Goal: Task Accomplishment & Management: Manage account settings

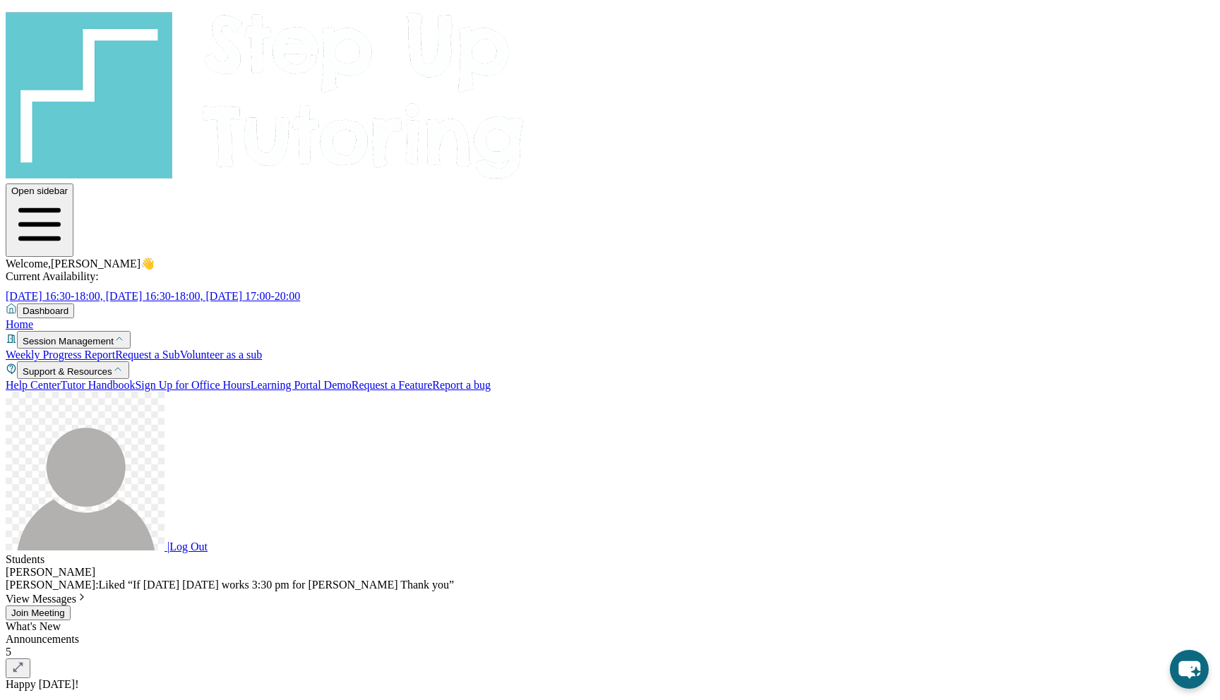
click at [65, 608] on span "Join Meeting" at bounding box center [38, 613] width 54 height 11
click at [88, 593] on span "View Messages" at bounding box center [47, 599] width 82 height 12
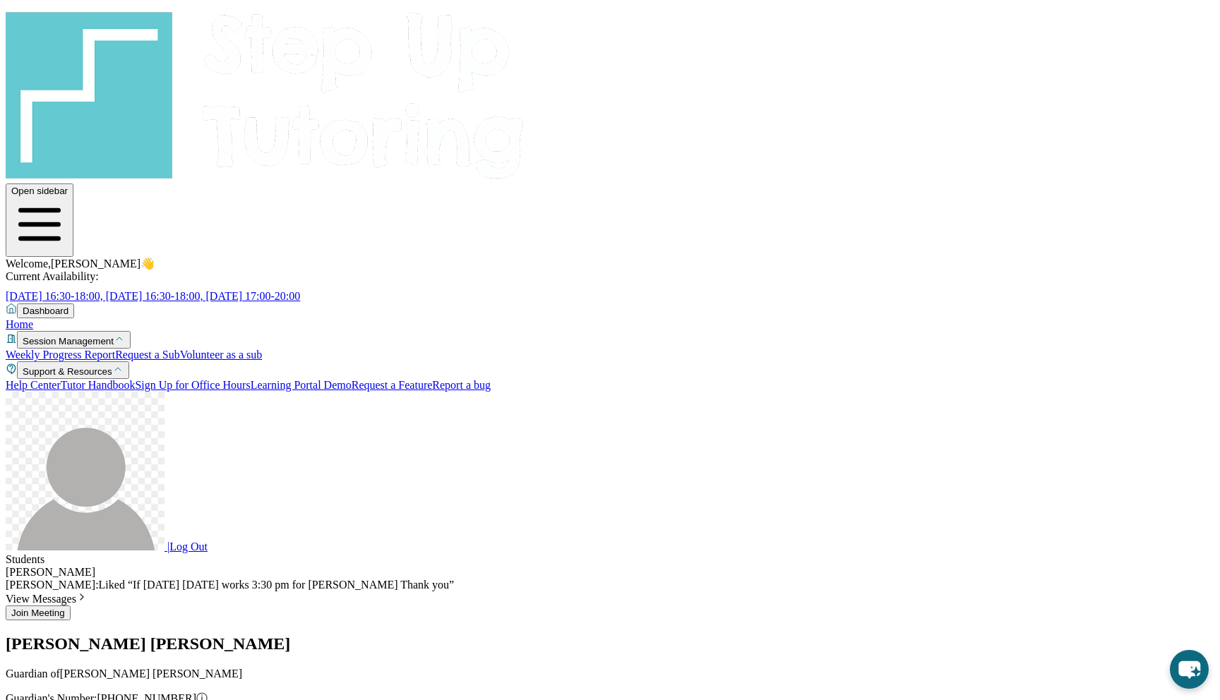
scroll to position [28198, 0]
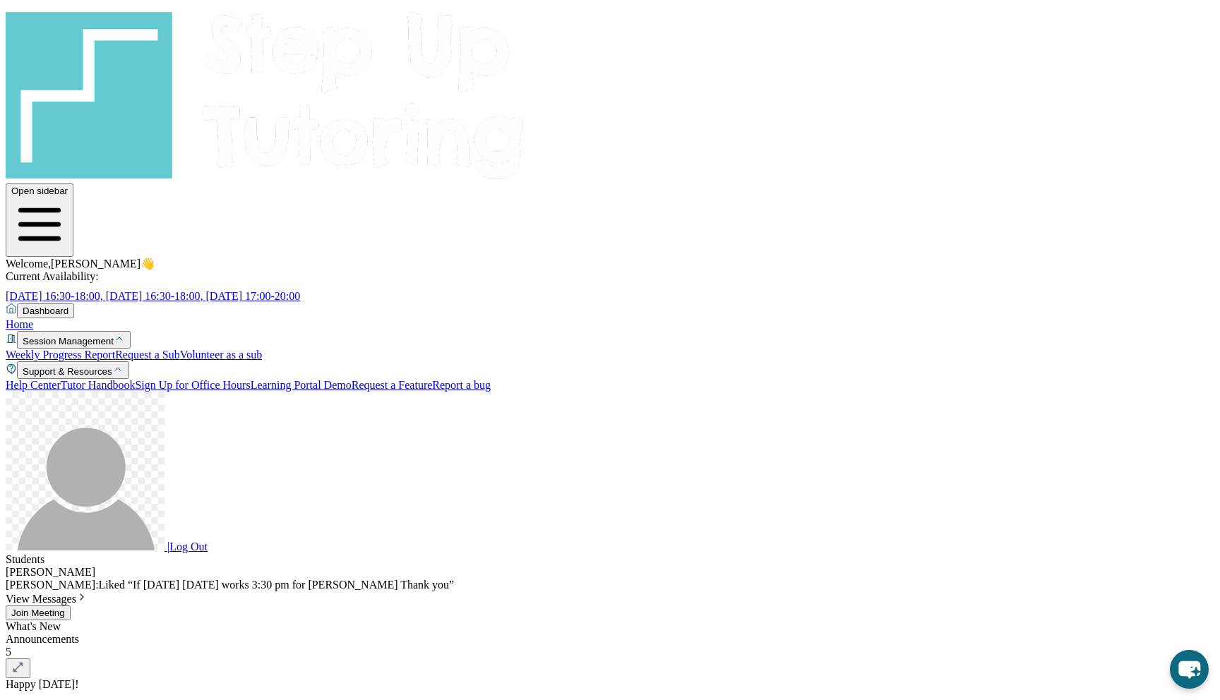
click at [1010, 620] on div "What's New" at bounding box center [610, 626] width 1208 height 13
click at [65, 608] on span "Join Meeting" at bounding box center [38, 613] width 54 height 11
click at [68, 306] on span "Dashboard" at bounding box center [46, 311] width 46 height 11
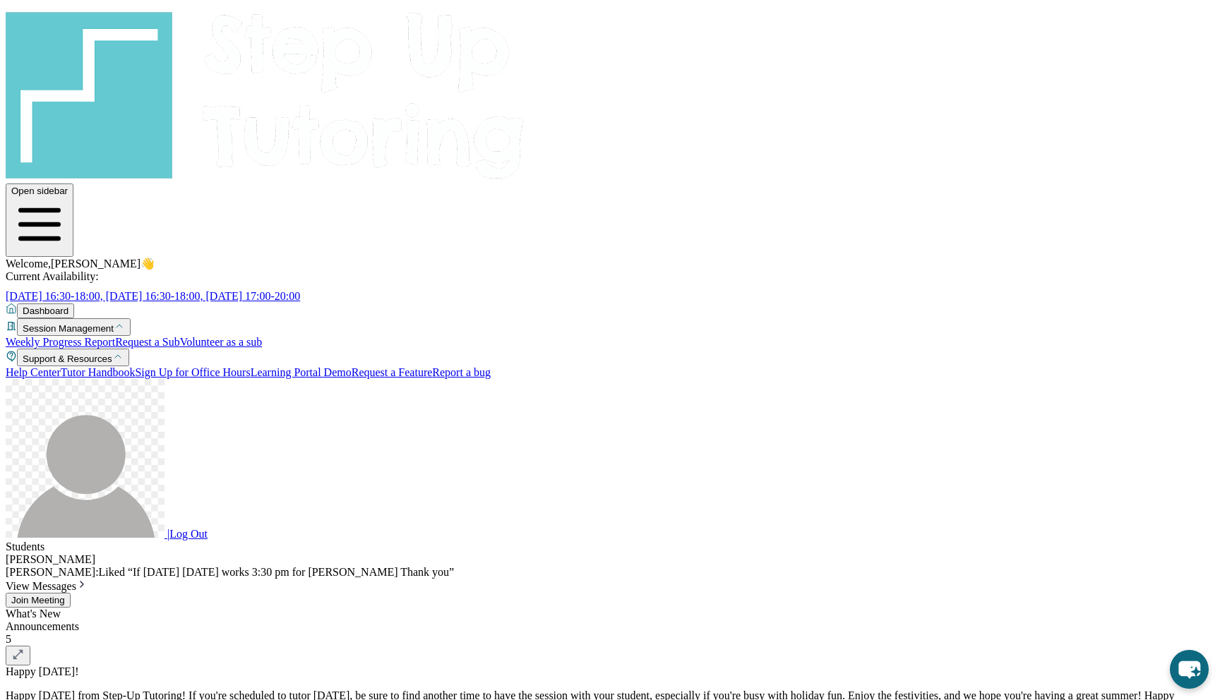
click at [68, 306] on span "Dashboard" at bounding box center [46, 311] width 46 height 11
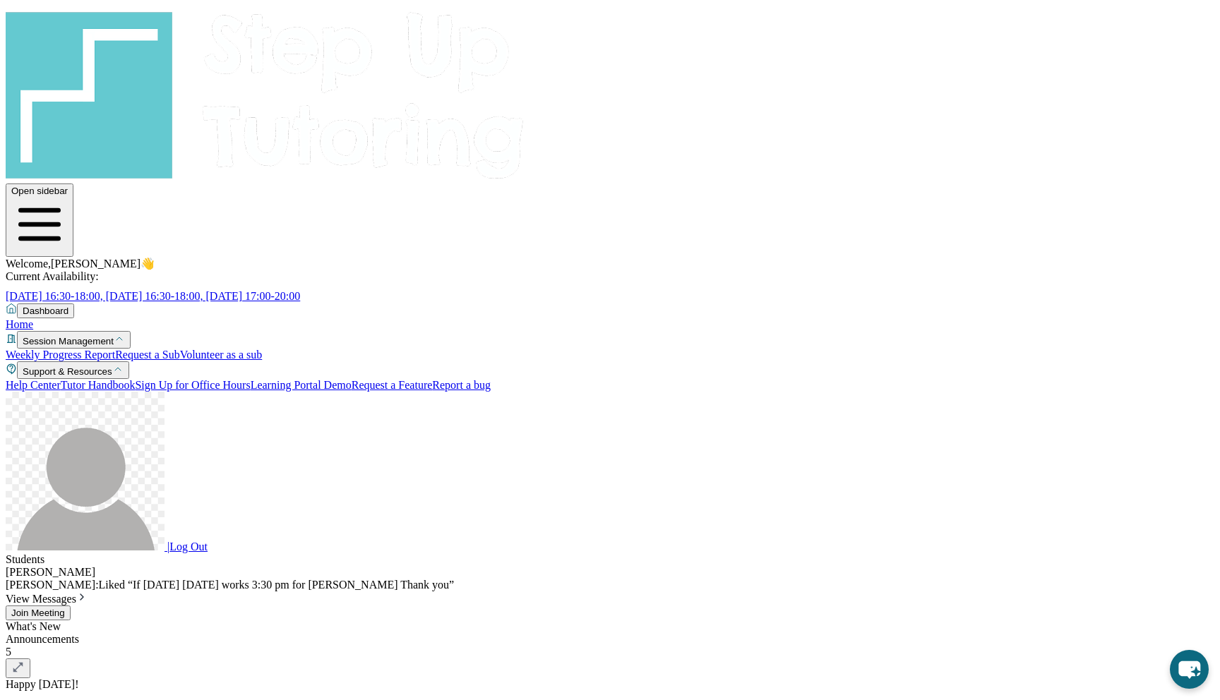
click at [155, 258] on span "Welcome, Judy 👋" at bounding box center [80, 264] width 149 height 12
click at [421, 257] on div "Welcome, Judy 👋 Current Availability: Monday 16:30-18:00, Wednesday 16:30-18:00…" at bounding box center [610, 280] width 1208 height 46
click at [155, 258] on span "Welcome, Judy 👋" at bounding box center [80, 264] width 149 height 12
click at [108, 31] on img at bounding box center [266, 93] width 520 height 175
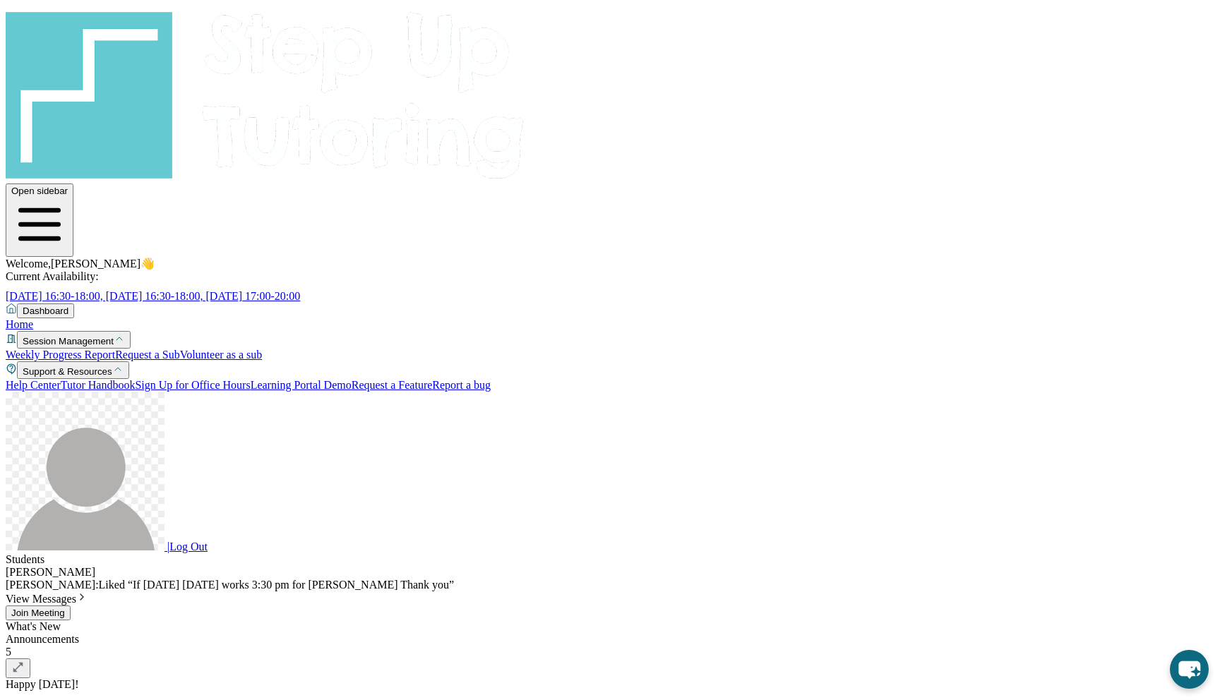
click at [25, 551] on img at bounding box center [85, 471] width 159 height 159
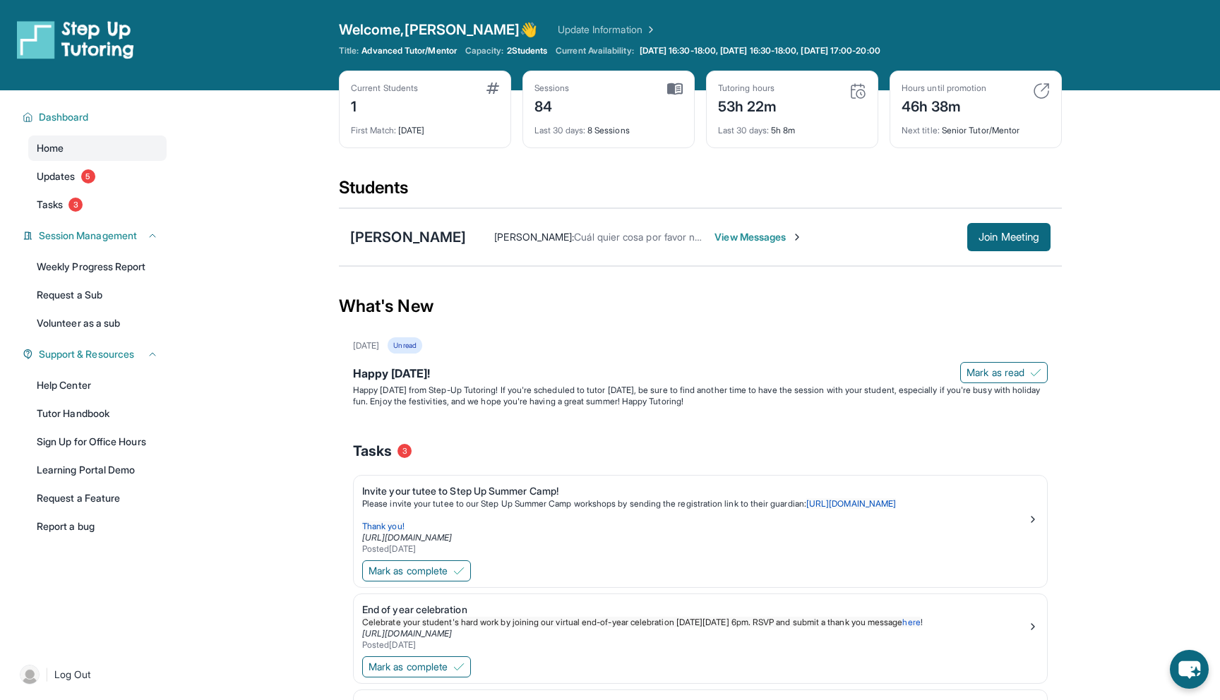
click at [744, 227] on div "María Araceli : Cuál quier cosa por favor no dude estoy cerca de Ryan View Mess…" at bounding box center [758, 237] width 584 height 28
click at [745, 234] on span "View Messages" at bounding box center [758, 237] width 88 height 14
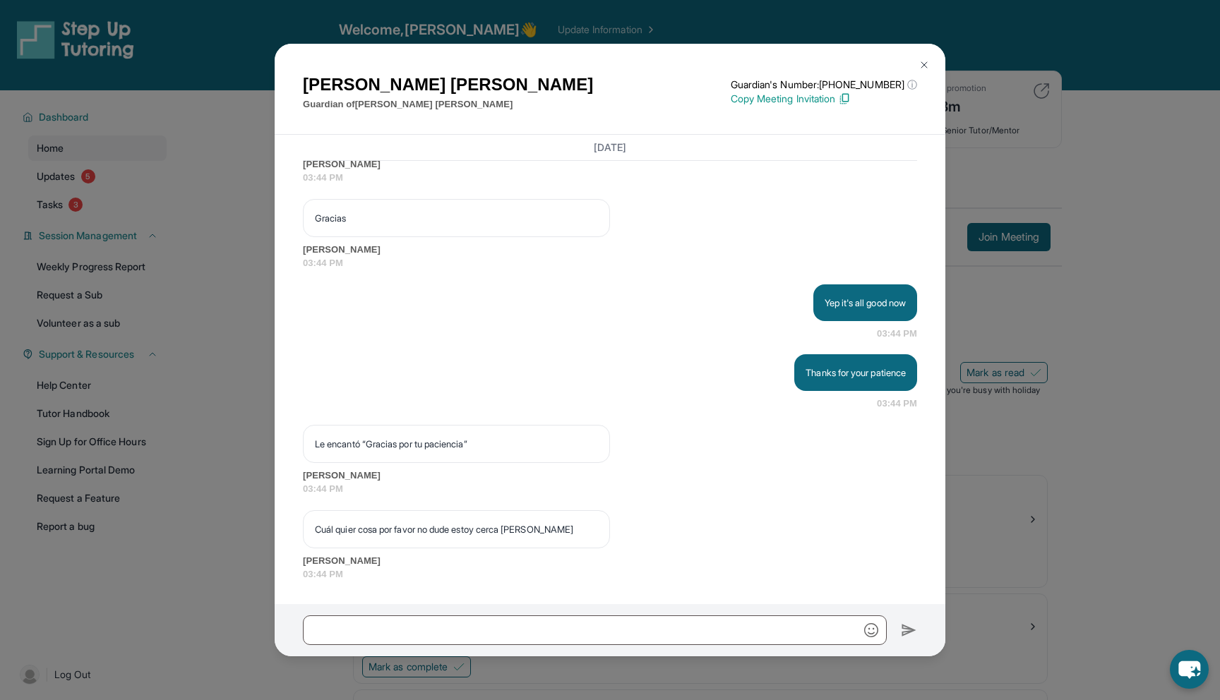
scroll to position [29258, 0]
click at [1142, 357] on div "María Araceli Guardian of Ryan Cristobal Guardian's Number: +16283484657 ⓘ This…" at bounding box center [610, 350] width 1220 height 700
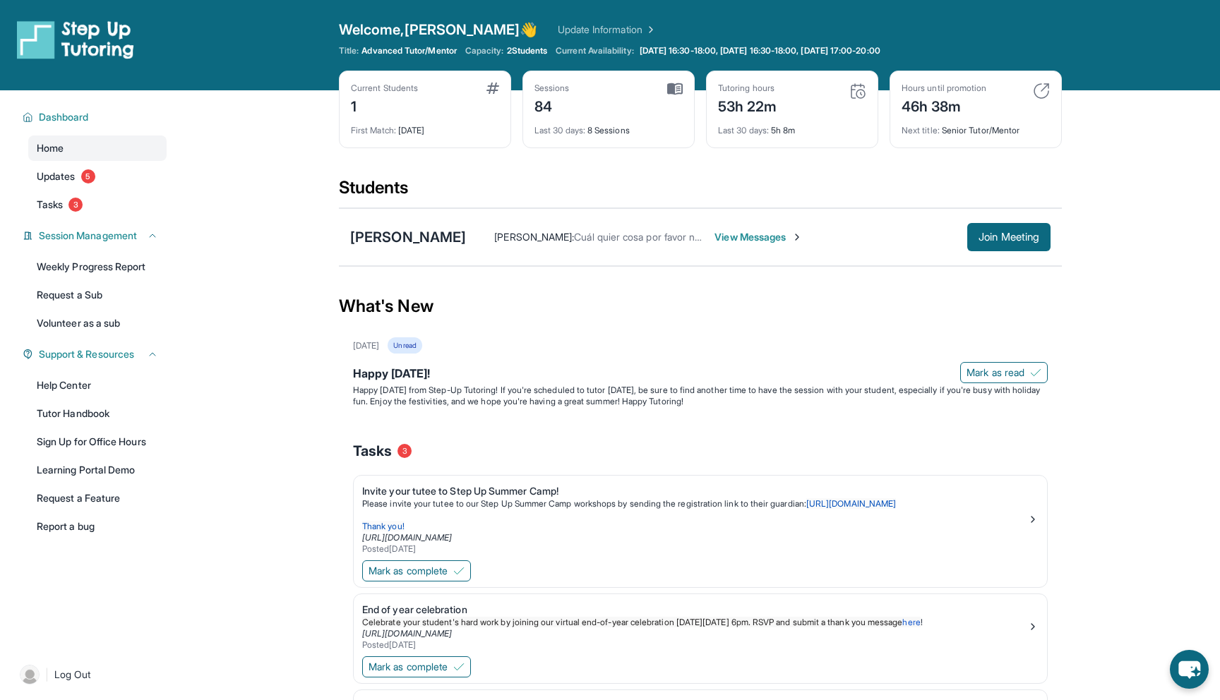
click at [429, 101] on div "Current Students 1" at bounding box center [425, 100] width 148 height 34
click at [400, 90] on div "Current Students" at bounding box center [384, 88] width 67 height 11
click at [385, 91] on div "Current Students" at bounding box center [384, 88] width 67 height 11
click at [526, 51] on span "2 Students" at bounding box center [527, 50] width 41 height 11
click at [570, 28] on link "Update Information" at bounding box center [607, 30] width 99 height 14
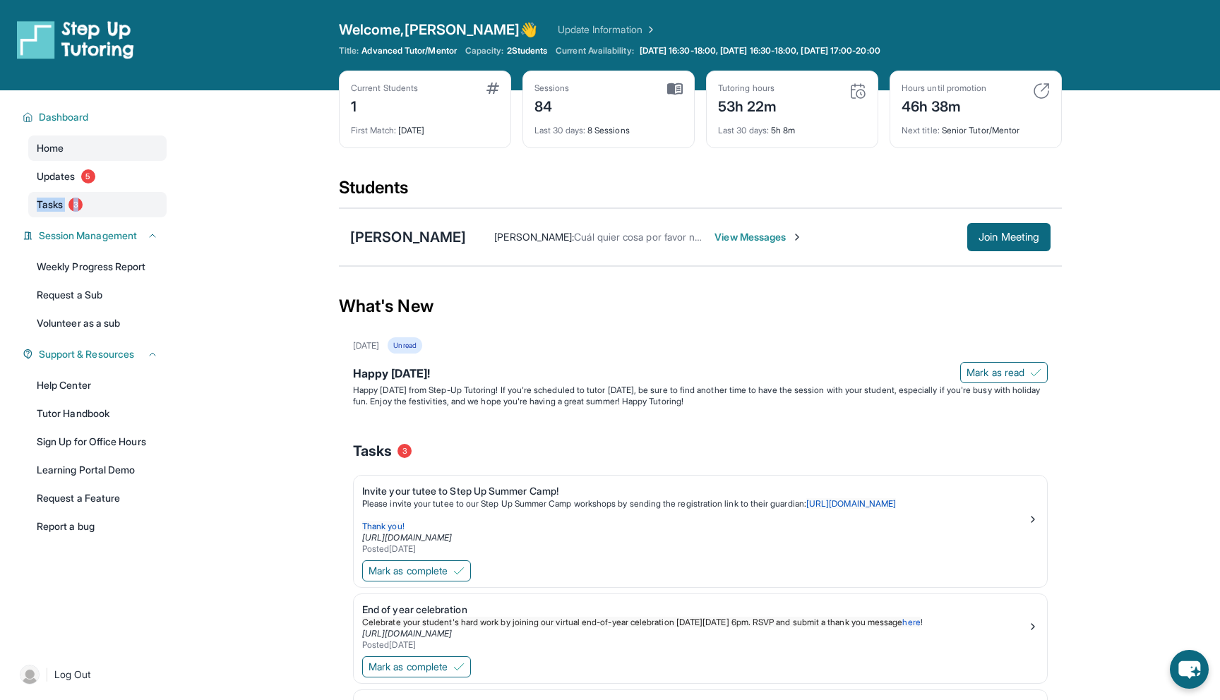
click at [97, 203] on link "Tasks 3" at bounding box center [97, 204] width 138 height 25
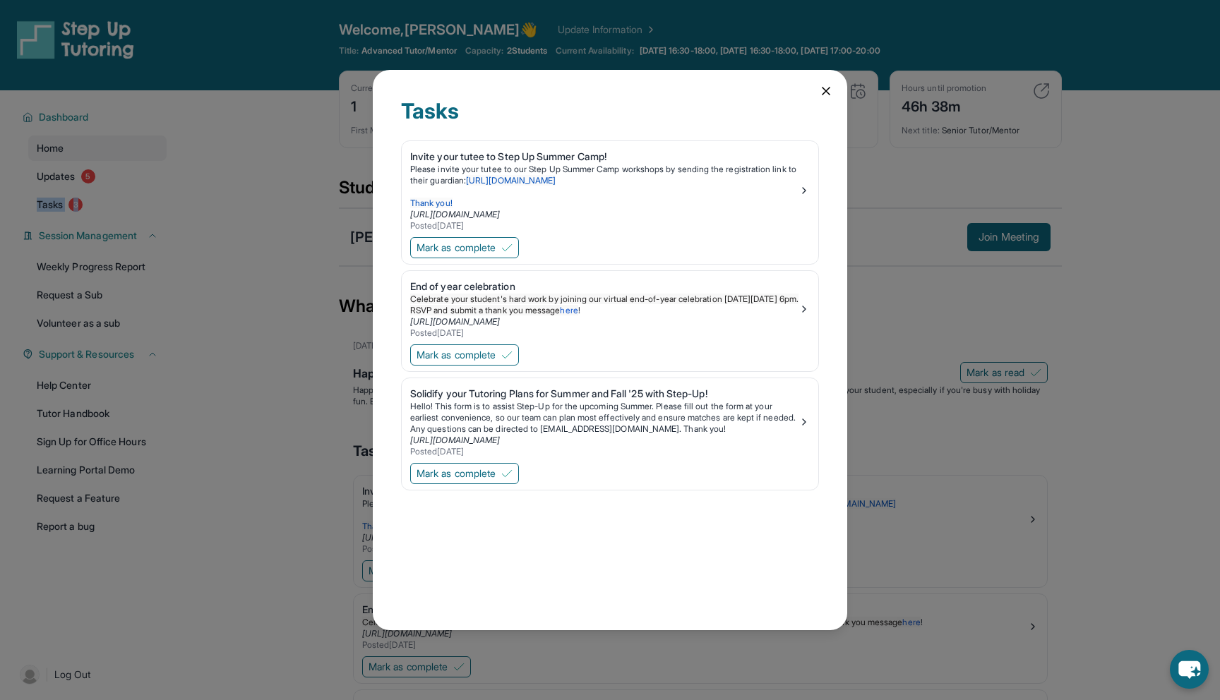
click at [820, 95] on icon at bounding box center [826, 91] width 14 height 14
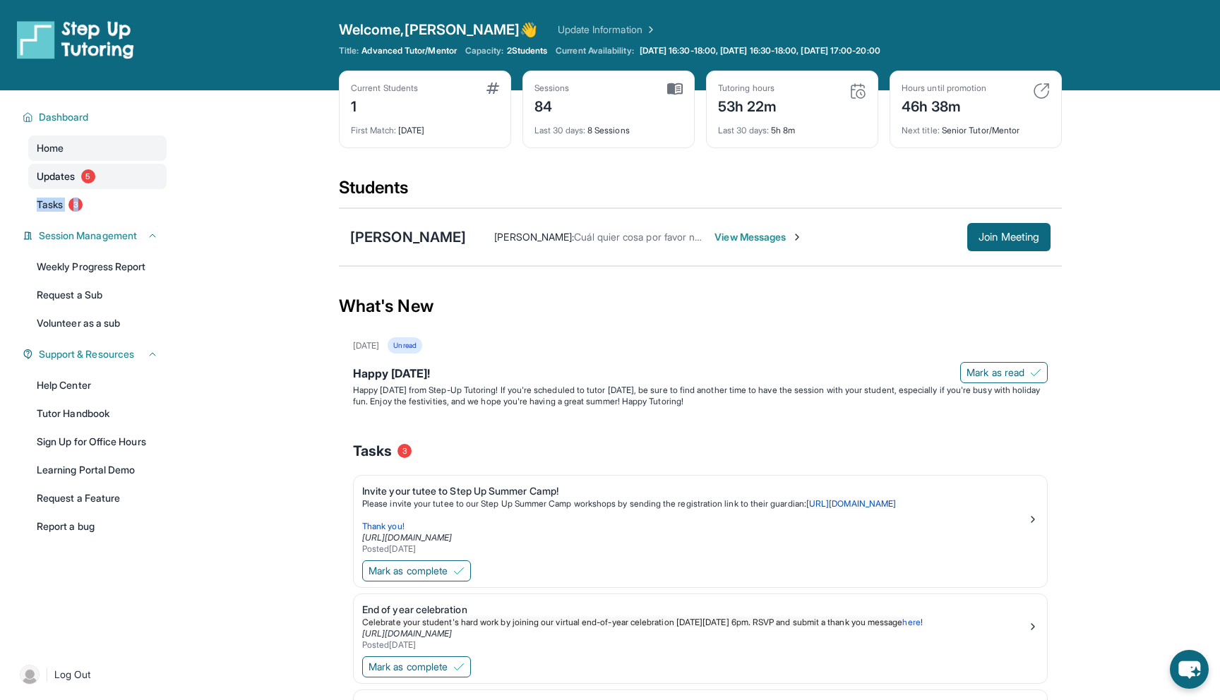
click at [79, 173] on link "Updates 5" at bounding box center [97, 176] width 138 height 25
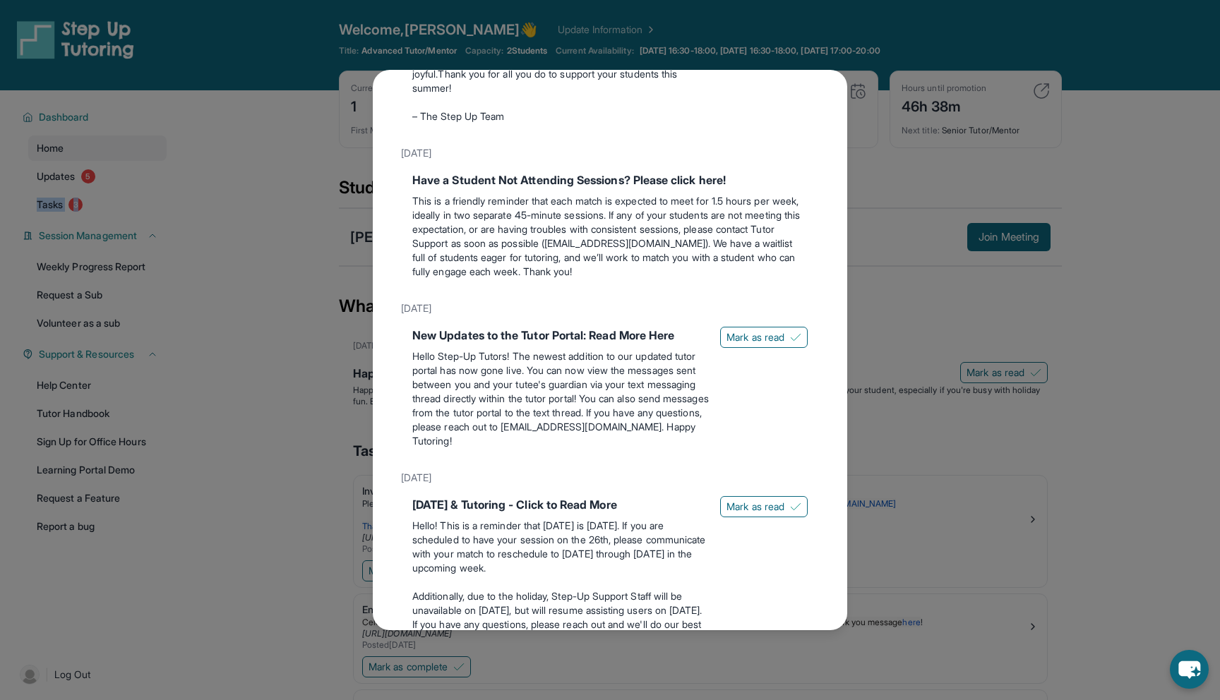
scroll to position [1262, 0]
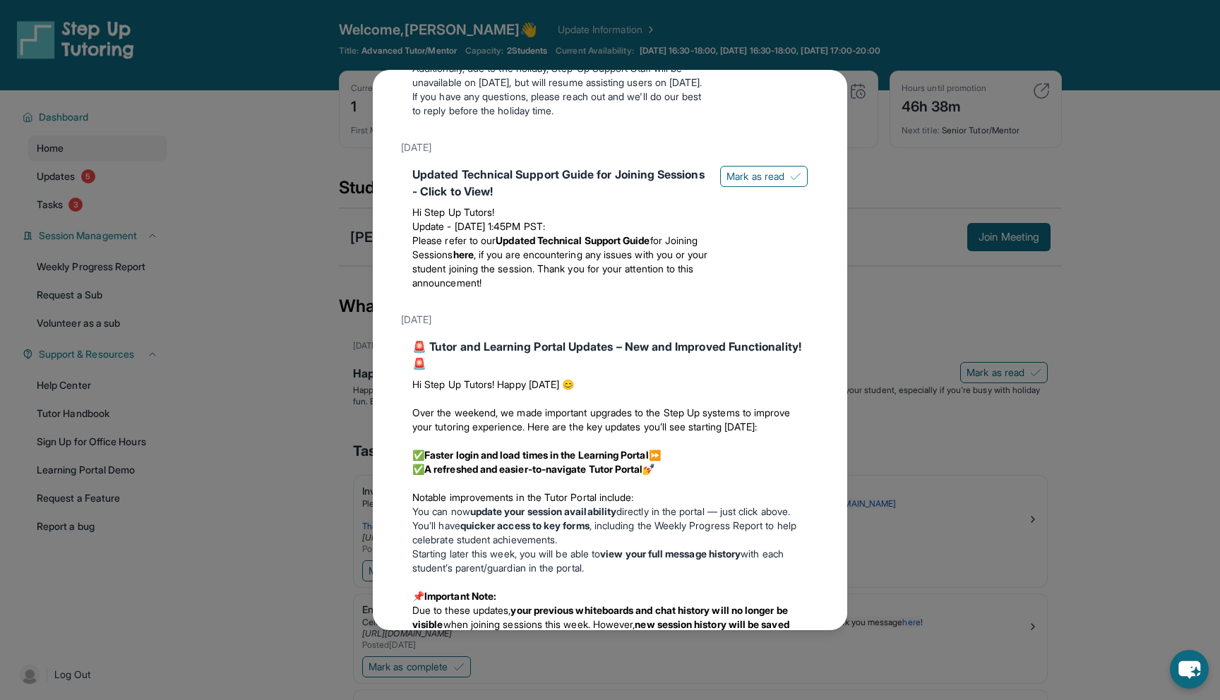
click at [916, 196] on div "Updates July 4th Happy 4th of July! Happy Independence Day from Step-Up Tutorin…" at bounding box center [610, 350] width 1220 height 700
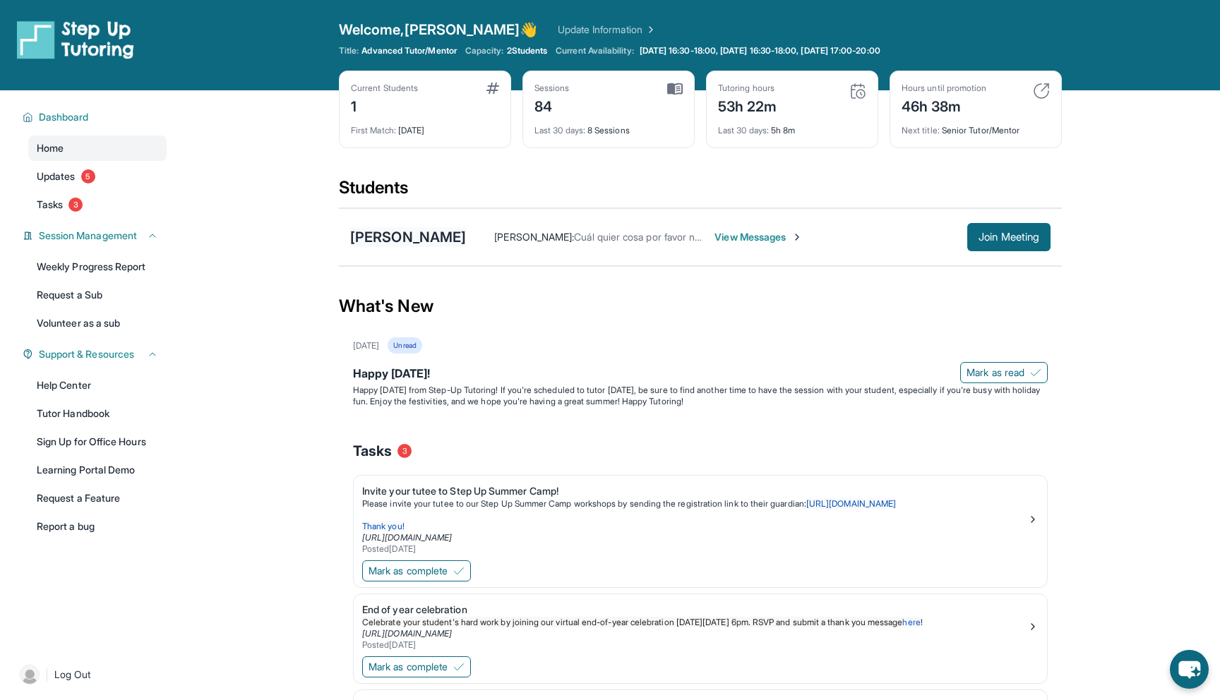
click at [413, 234] on div "[PERSON_NAME]" at bounding box center [408, 237] width 116 height 20
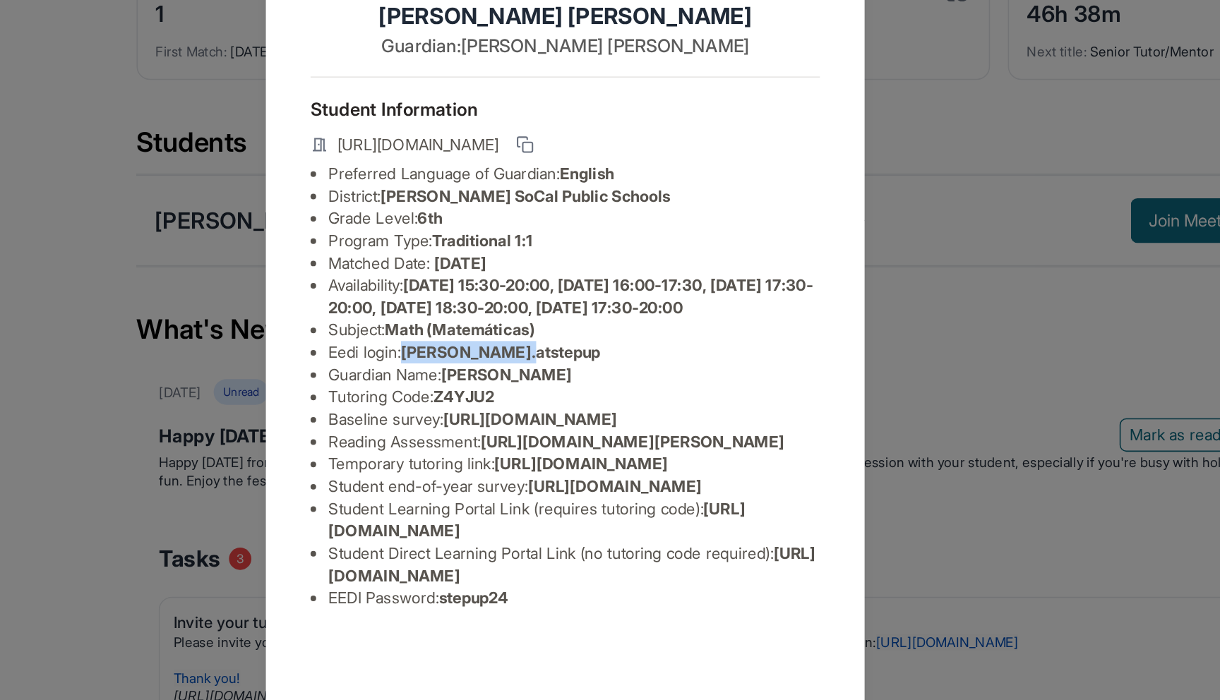
drag, startPoint x: 512, startPoint y: 335, endPoint x: 596, endPoint y: 333, distance: 83.3
click at [596, 328] on li "Eedi login : ryanc.atstepup" at bounding box center [615, 320] width 311 height 14
copy span "ryanc.atstepup"
click at [412, 221] on div "Ryan Cristobal Guardian: María Araceli Student Information https://student-port…" at bounding box center [610, 350] width 1220 height 700
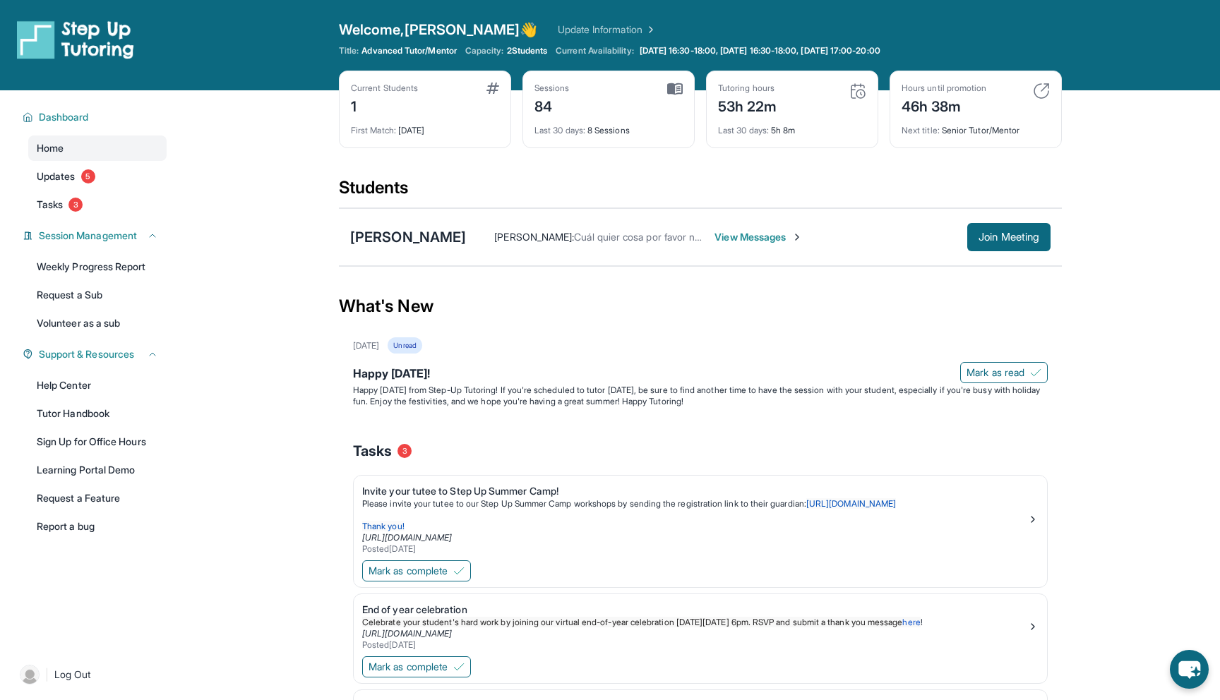
click at [382, 90] on div "Current Students" at bounding box center [384, 88] width 67 height 11
click at [352, 105] on div "1" at bounding box center [384, 105] width 67 height 23
click at [493, 92] on img at bounding box center [492, 88] width 13 height 11
click at [65, 114] on span "Dashboard" at bounding box center [64, 117] width 50 height 14
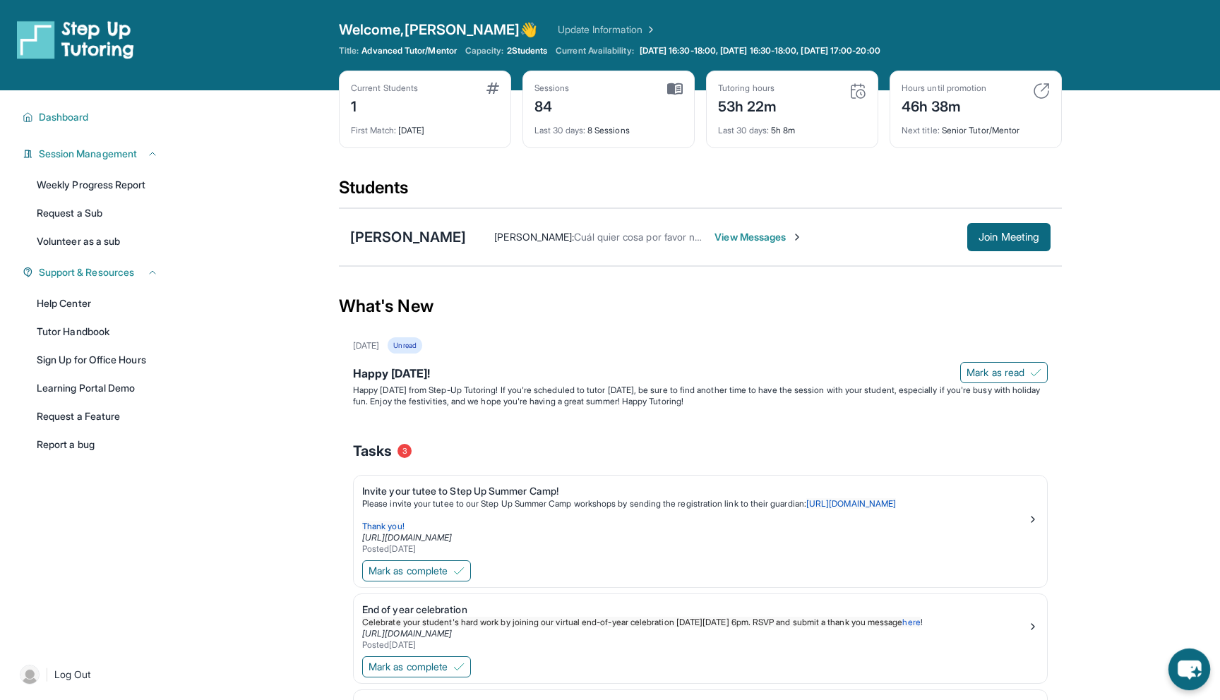
click at [1182, 668] on icon "chat-button" at bounding box center [1188, 670] width 23 height 19
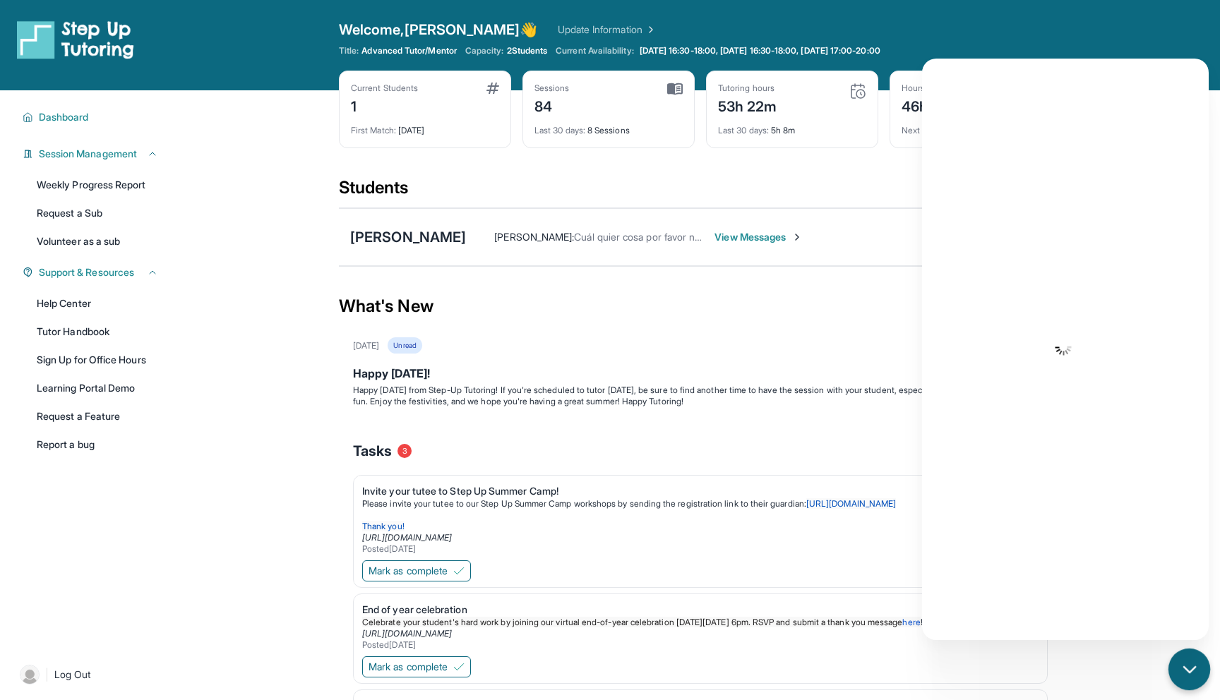
click at [1182, 668] on icon "chat-button" at bounding box center [1189, 670] width 18 height 18
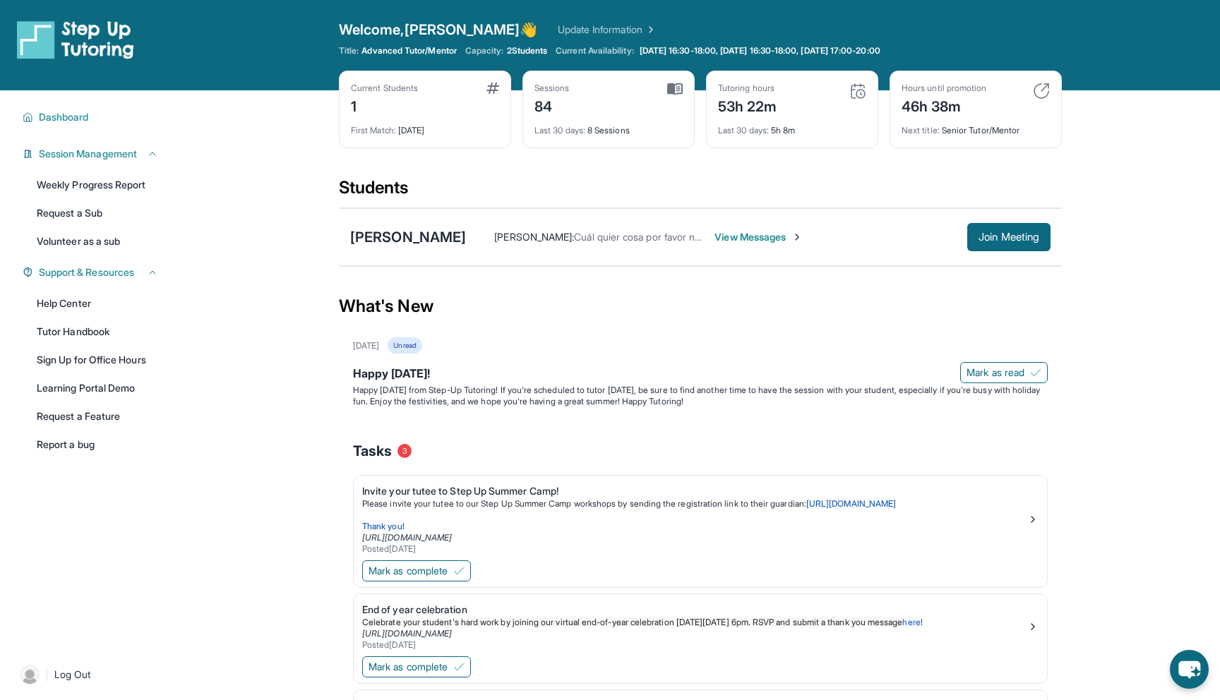
click at [422, 130] on div "First Match : 11 months ago" at bounding box center [425, 126] width 148 height 20
click at [517, 49] on span "2 Students" at bounding box center [527, 50] width 41 height 11
click at [489, 52] on span "Capacity:" at bounding box center [484, 50] width 39 height 11
click at [519, 44] on div "Welcome, Judy 👋 Update Information Title: Advanced Tutor/Mentor Capacity: 2 Stu…" at bounding box center [700, 45] width 723 height 51
click at [558, 27] on link "Update Information" at bounding box center [607, 30] width 99 height 14
